Goal: Entertainment & Leisure: Consume media (video, audio)

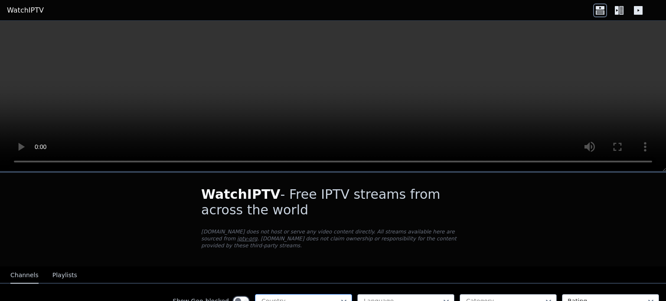
click at [290, 297] on div at bounding box center [300, 301] width 79 height 9
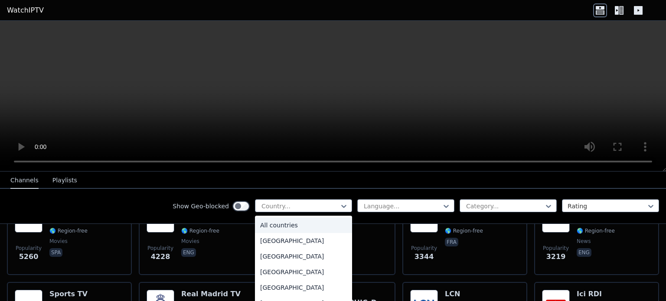
scroll to position [244, 0]
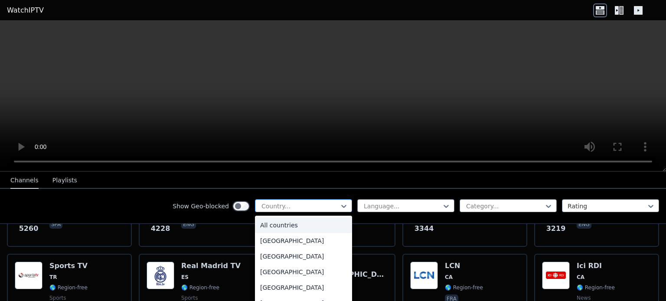
click at [291, 200] on div "Country..." at bounding box center [303, 206] width 97 height 13
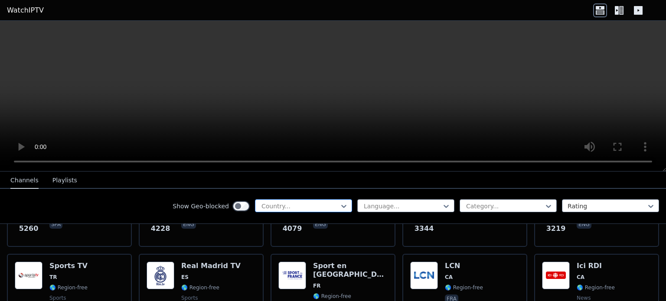
click at [291, 200] on div "Country..." at bounding box center [303, 206] width 97 height 13
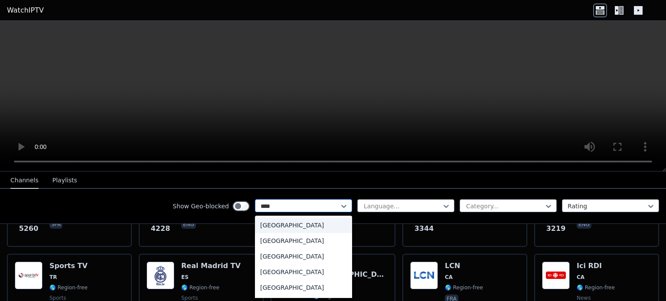
type input "*****"
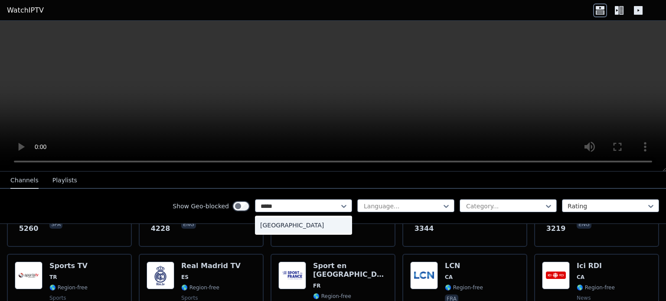
click at [293, 222] on div "[GEOGRAPHIC_DATA]" at bounding box center [303, 226] width 97 height 16
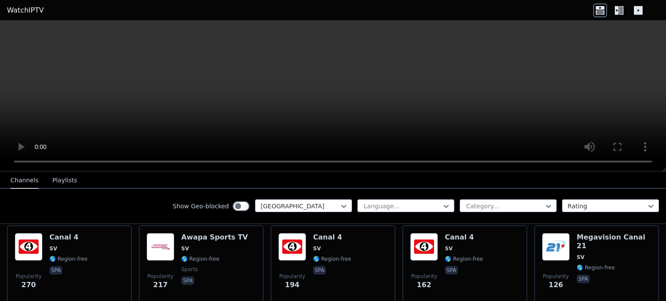
scroll to position [97, 0]
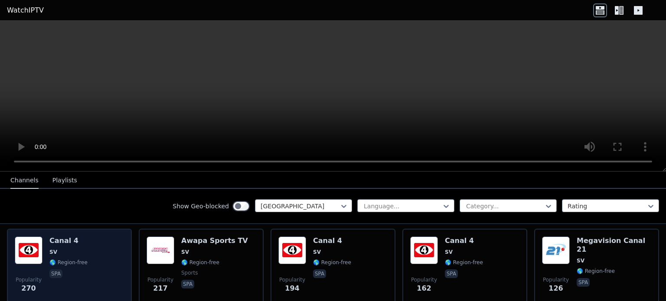
drag, startPoint x: 69, startPoint y: 234, endPoint x: 79, endPoint y: 275, distance: 42.3
click at [79, 275] on div "Canal 4 SV 🌎 Region-free spa" at bounding box center [68, 268] width 38 height 62
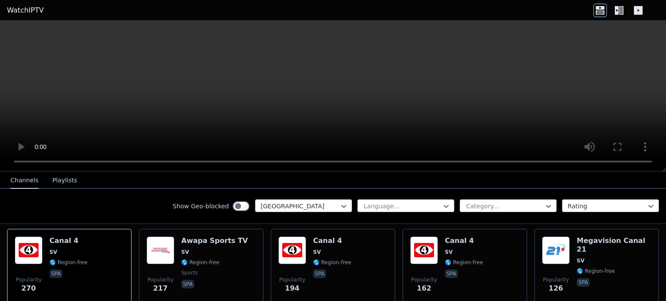
click at [248, 97] on video at bounding box center [333, 96] width 666 height 151
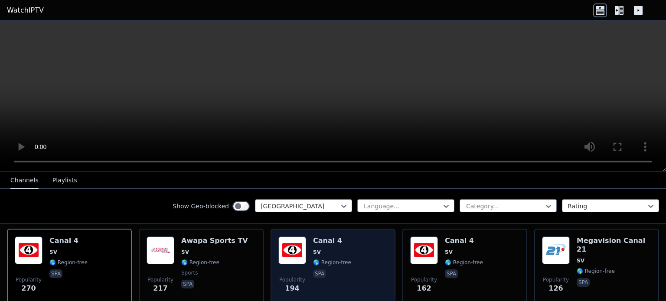
click at [374, 237] on div "Popularity 194 Canal 4 SV 🌎 Region-free spa" at bounding box center [332, 268] width 109 height 62
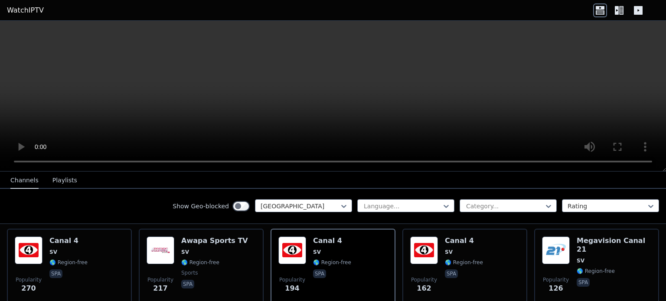
click at [611, 102] on video at bounding box center [333, 96] width 666 height 151
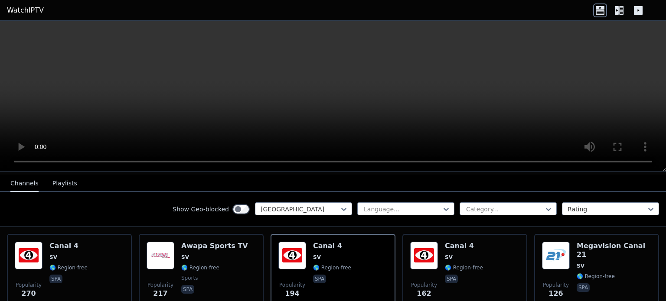
scroll to position [94, 0]
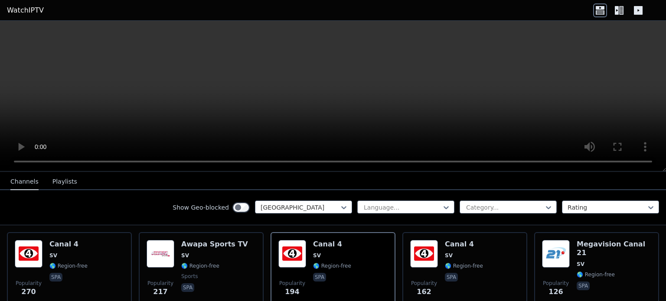
click at [615, 13] on icon at bounding box center [617, 10] width 4 height 9
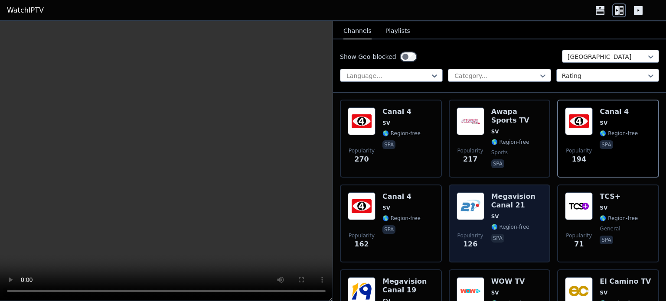
click at [481, 197] on img at bounding box center [471, 207] width 28 height 28
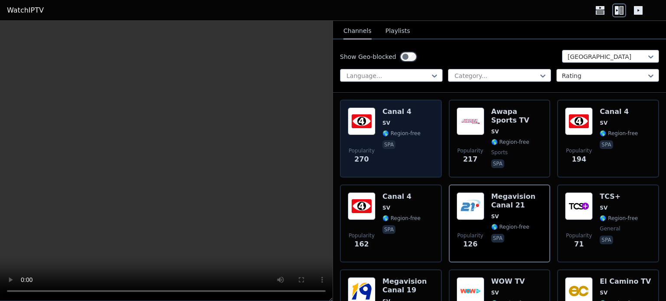
click at [408, 111] on div "Canal 4 SV 🌎 Region-free spa" at bounding box center [402, 139] width 38 height 62
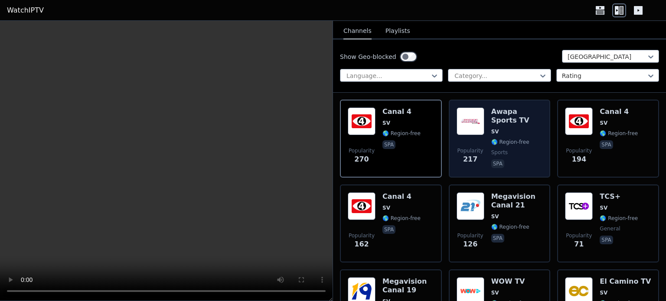
click at [510, 114] on h6 "Awapa Sports TV" at bounding box center [517, 116] width 52 height 17
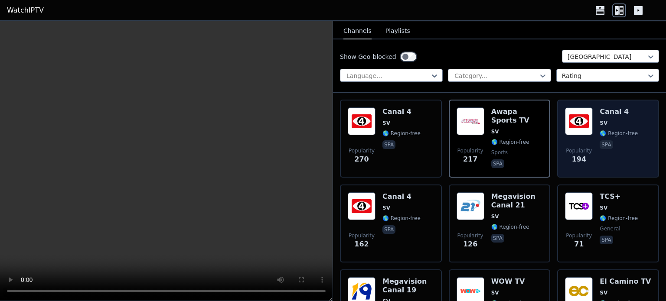
click at [586, 119] on img at bounding box center [579, 122] width 28 height 28
